Goal: Task Accomplishment & Management: Complete application form

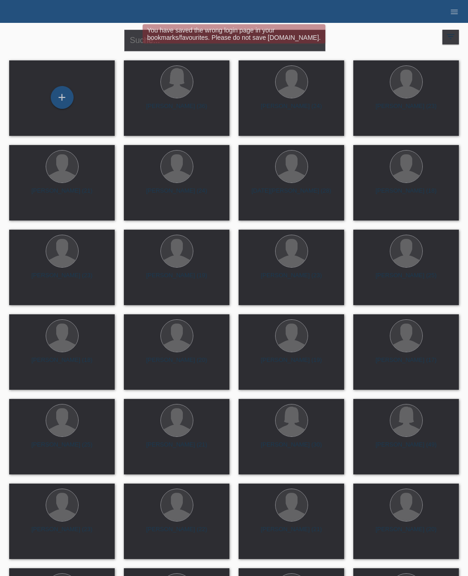
click at [62, 92] on div "+" at bounding box center [62, 98] width 22 height 16
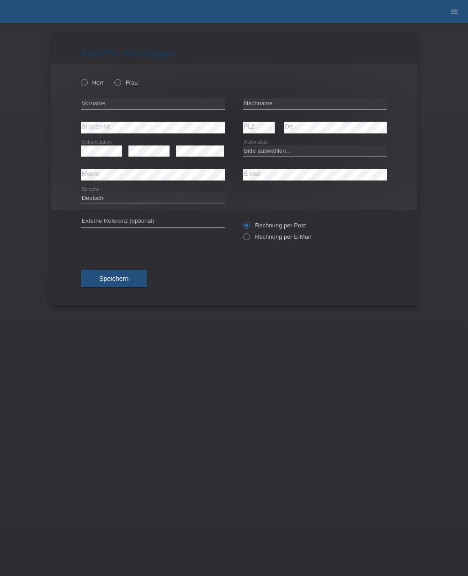
click at [86, 76] on div "Herr Frau" at bounding box center [153, 82] width 144 height 19
click at [89, 82] on label "Herr" at bounding box center [92, 82] width 23 height 7
click at [87, 82] on input "Herr" at bounding box center [84, 82] width 6 height 6
radio input "true"
click at [176, 105] on input "text" at bounding box center [153, 103] width 144 height 11
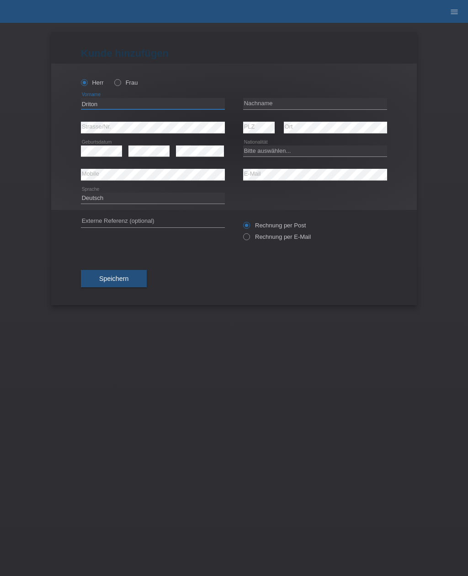
type input "Driton"
click at [327, 108] on input "text" at bounding box center [315, 103] width 144 height 11
type input "Berisha"
click at [309, 151] on select "Bitte auswählen... Schweiz Deutschland Liechtenstein Österreich ------------ Af…" at bounding box center [315, 150] width 144 height 11
select select "CH"
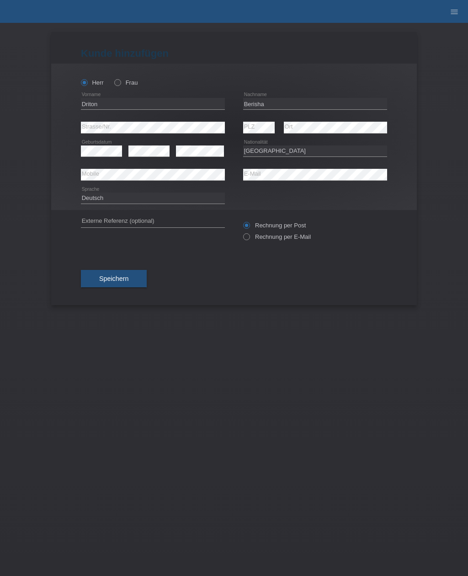
click at [126, 279] on span "Speichern" at bounding box center [113, 278] width 29 height 7
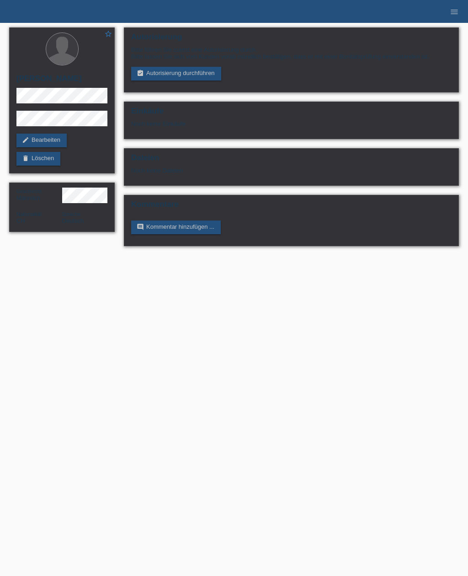
click at [188, 75] on link "assignment_turned_in Autorisierung durchführen" at bounding box center [176, 74] width 90 height 14
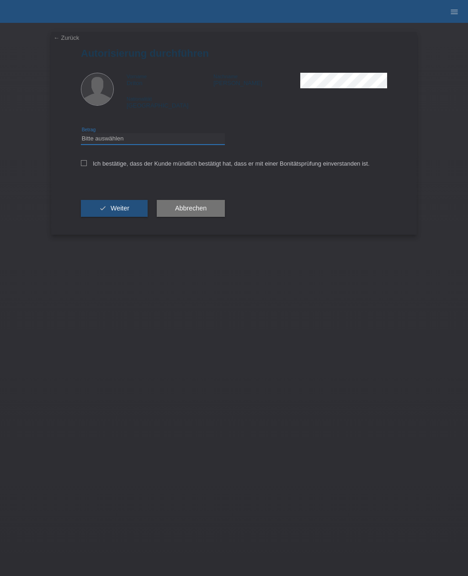
click at [158, 137] on select "Bitte auswählen CHF 1.00 - CHF 499.00 CHF 500.00 - CHF 1'999.00 CHF 2'000.00 - …" at bounding box center [153, 138] width 144 height 11
select select "3"
click at [86, 161] on div "Ich bestätige, dass der Kunde mündlich bestätigt hat, dass er mit einer Bonität…" at bounding box center [234, 166] width 306 height 31
click at [87, 156] on div "Ich bestätige, dass der Kunde mündlich bestätigt hat, dass er mit einer Bonität…" at bounding box center [234, 166] width 306 height 31
click at [86, 162] on icon at bounding box center [84, 163] width 6 height 6
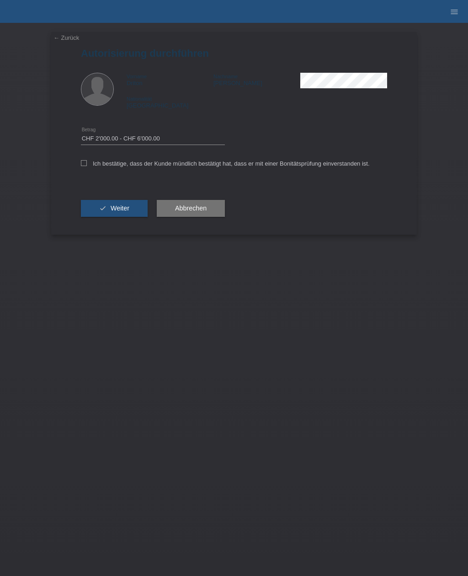
click at [86, 162] on input "Ich bestätige, dass der Kunde mündlich bestätigt hat, dass er mit einer Bonität…" at bounding box center [84, 163] width 6 height 6
checkbox input "true"
click at [123, 212] on span "Weiter" at bounding box center [120, 207] width 19 height 7
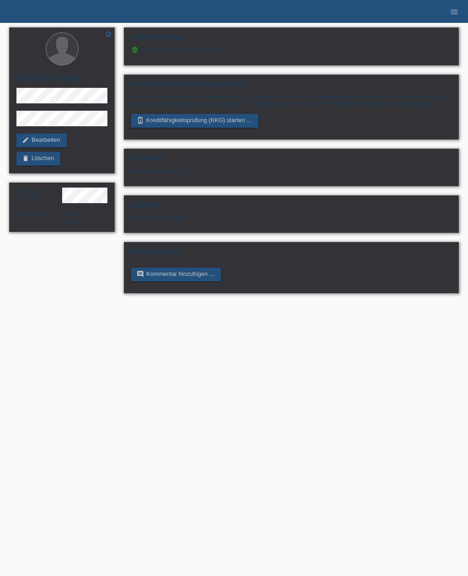
click at [229, 126] on link "perm_device_information Kreditfähigkeitsprüfung (KKG) starten ..." at bounding box center [194, 121] width 127 height 14
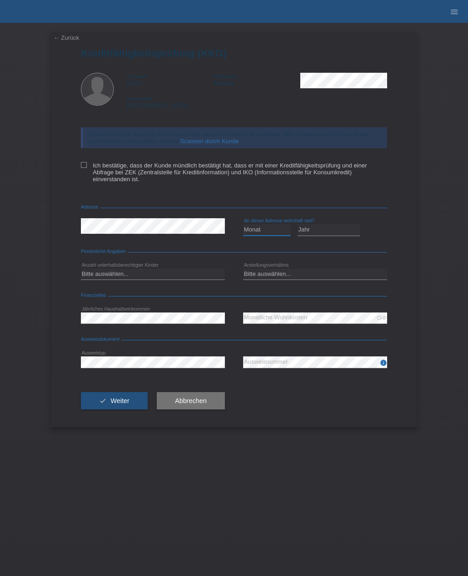
click at [263, 235] on select "Monat 01 02 03 04 05 06 07 08 09 10" at bounding box center [267, 229] width 48 height 11
select select "11"
click at [338, 235] on select "Jahr 2025 2024 2023 2022 2021 2020 2019 2018 2017 2016 2015 2014 2013 2012 2011…" at bounding box center [329, 229] width 63 height 11
select select "2022"
click at [149, 278] on select "Bitte auswählen... 0 1 2 3 4 5 6 7 8 9" at bounding box center [153, 273] width 144 height 11
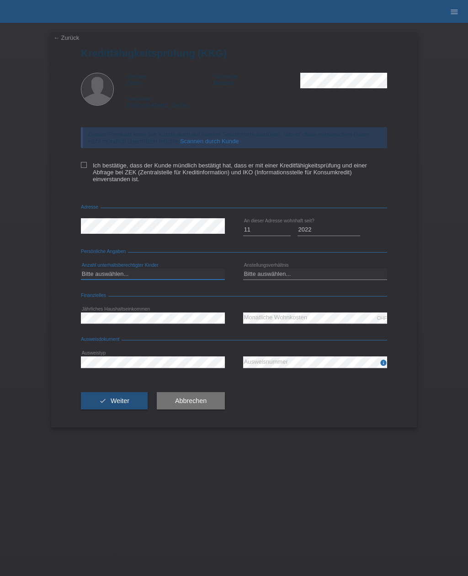
select select "3"
click at [305, 279] on select "Bitte auswählen... Unbefristet Befristet Lehrling/Student Pensioniert Nicht arb…" at bounding box center [315, 273] width 144 height 11
select select "UNLIMITED"
click at [332, 317] on div "CHF error Monatliche Wohnkosten" at bounding box center [315, 318] width 144 height 24
click at [122, 362] on div "error Ausweistyp" at bounding box center [153, 361] width 144 height 23
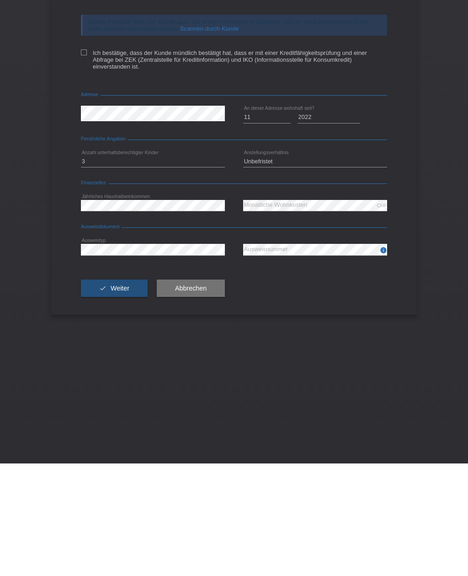
click at [82, 162] on icon at bounding box center [84, 165] width 6 height 6
click at [82, 162] on input "Ich bestätige, dass der Kunde mündlich bestätigt hat, dass er mit einer Kreditf…" at bounding box center [84, 165] width 6 height 6
checkbox input "true"
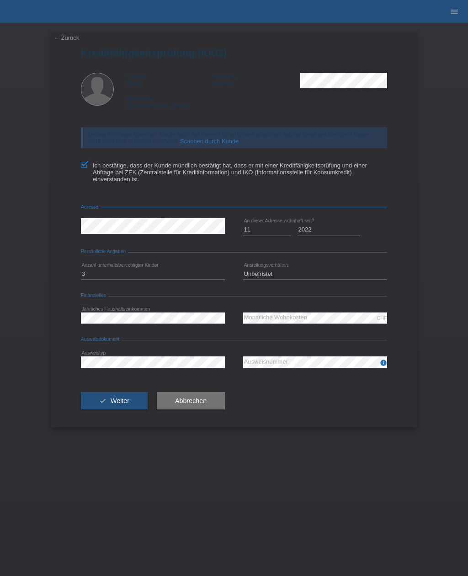
click at [128, 404] on span "Weiter" at bounding box center [120, 400] width 19 height 7
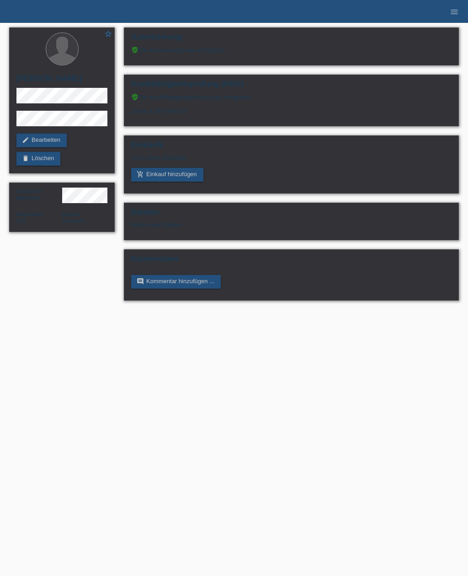
click at [176, 177] on link "add_shopping_cart Einkauf hinzufügen" at bounding box center [167, 175] width 72 height 14
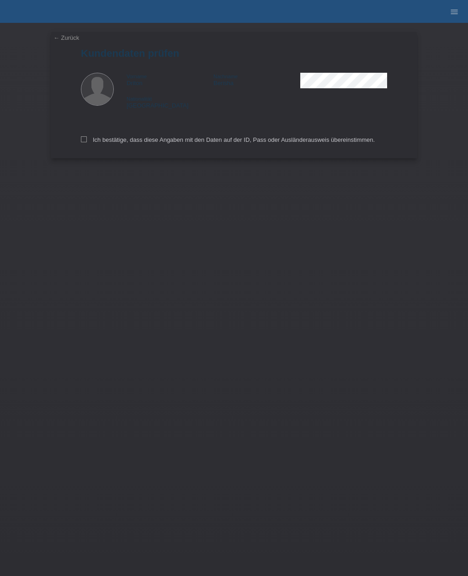
click at [71, 38] on link "← Zurück" at bounding box center [67, 37] width 26 height 7
